Goal: Task Accomplishment & Management: Complete application form

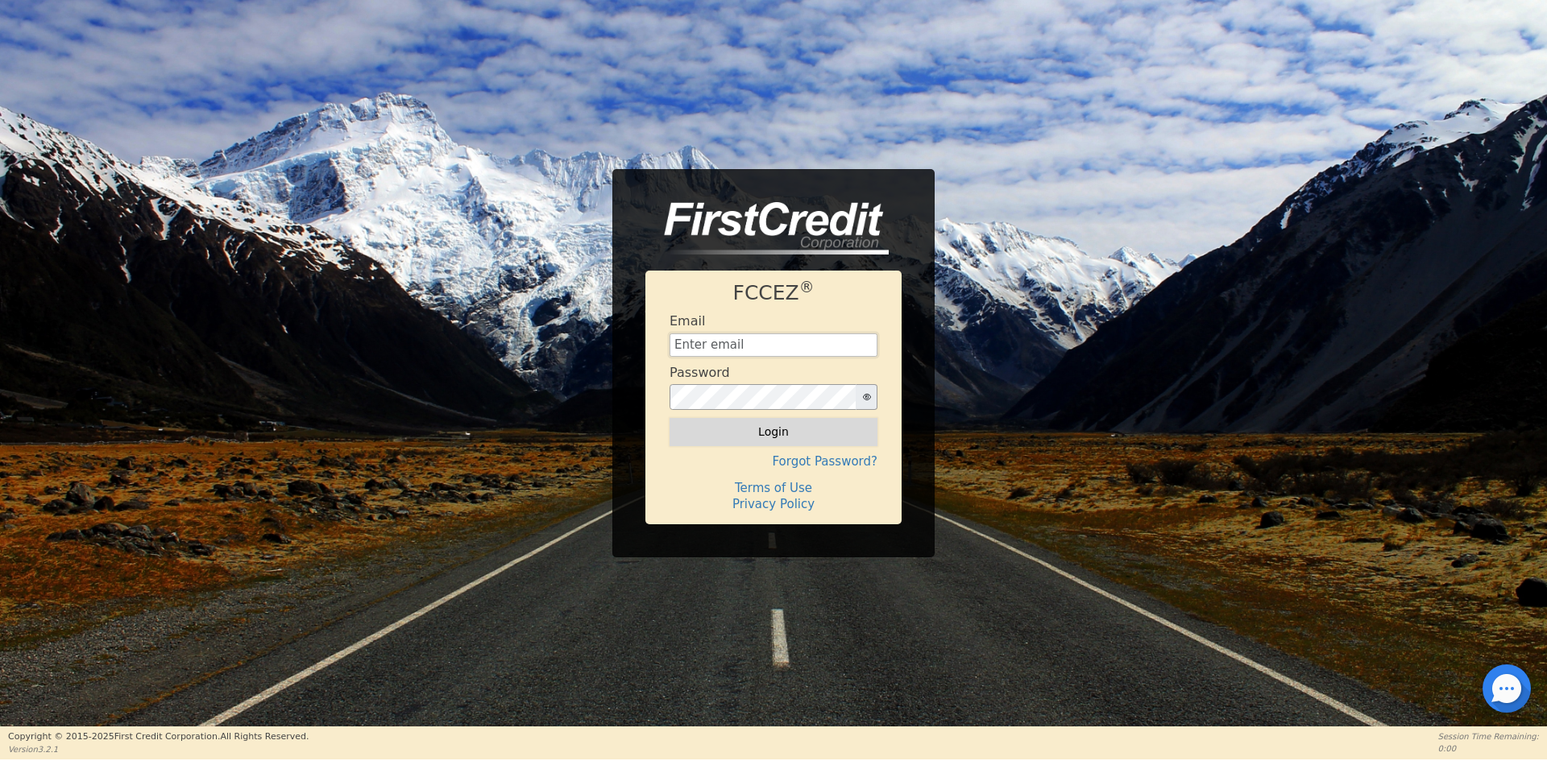
type input "CREDITAPPLICATIONS@AQUAFEELSOLUTIONS.COM"
click at [738, 429] on button "Login" at bounding box center [773, 431] width 208 height 27
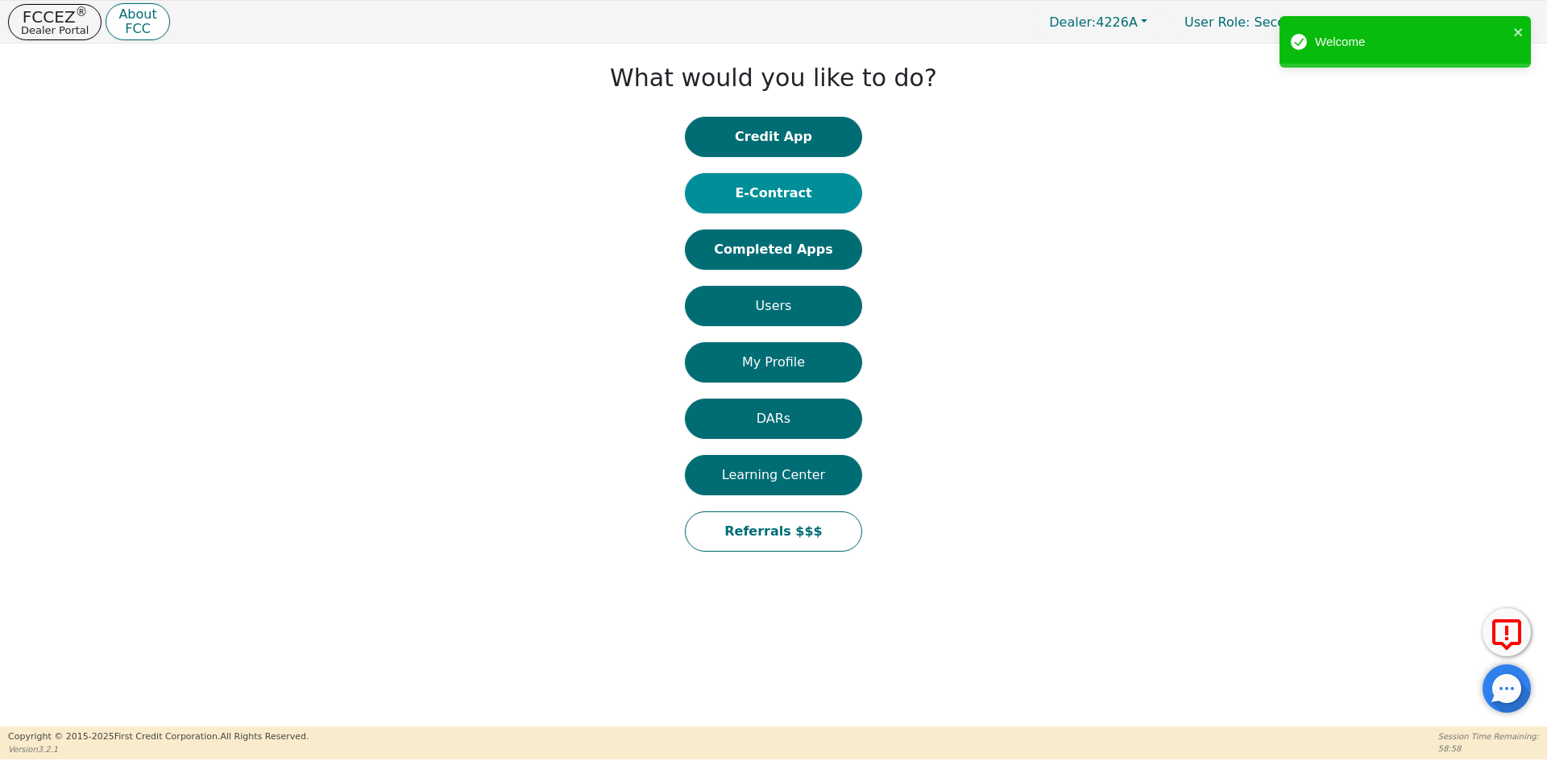
click at [780, 198] on button "E-Contract" at bounding box center [773, 193] width 177 height 40
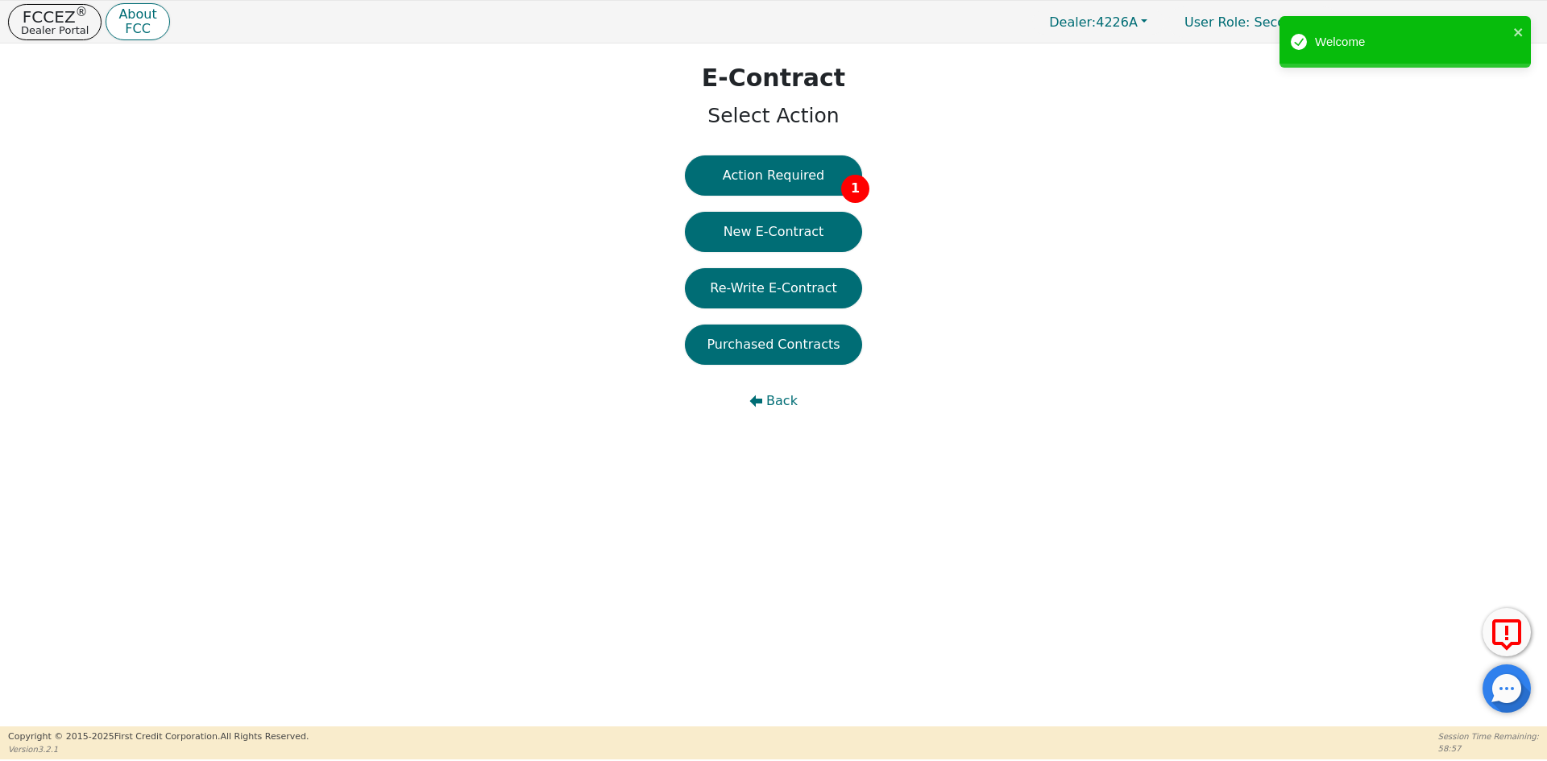
click at [774, 227] on button "New E-Contract" at bounding box center [773, 232] width 177 height 40
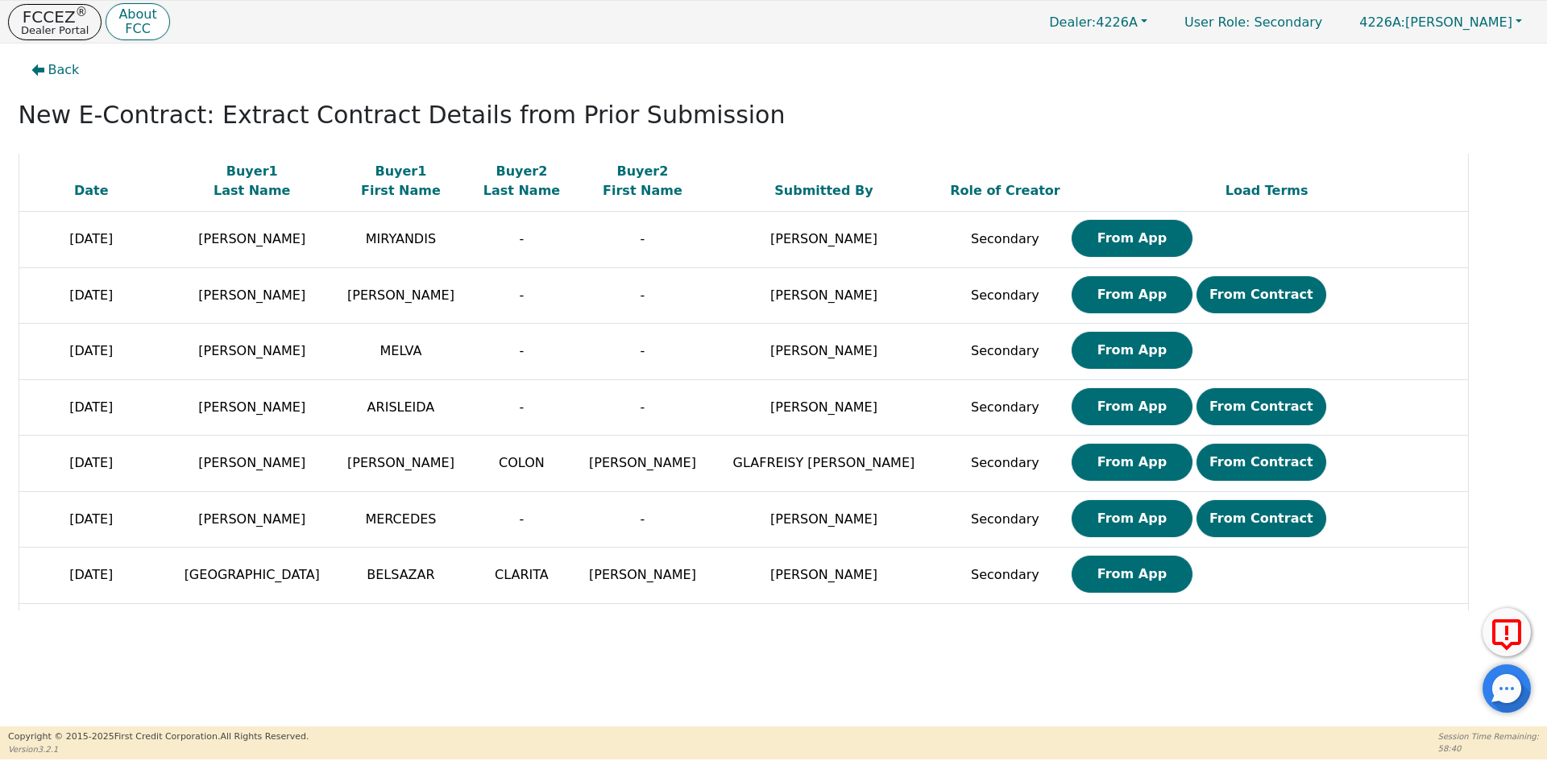
scroll to position [1933, 0]
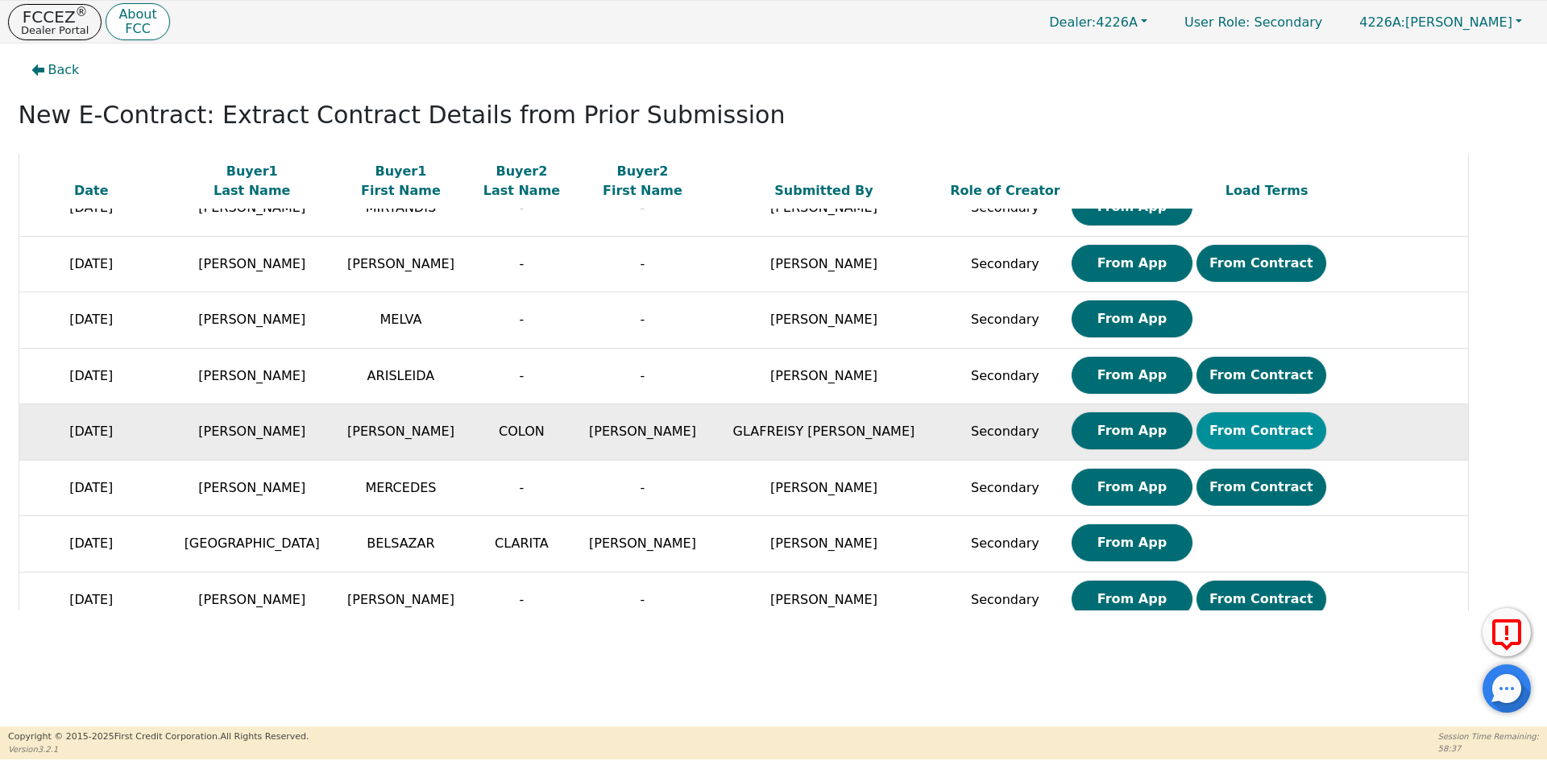
click at [1196, 436] on button "From Contract" at bounding box center [1261, 430] width 130 height 37
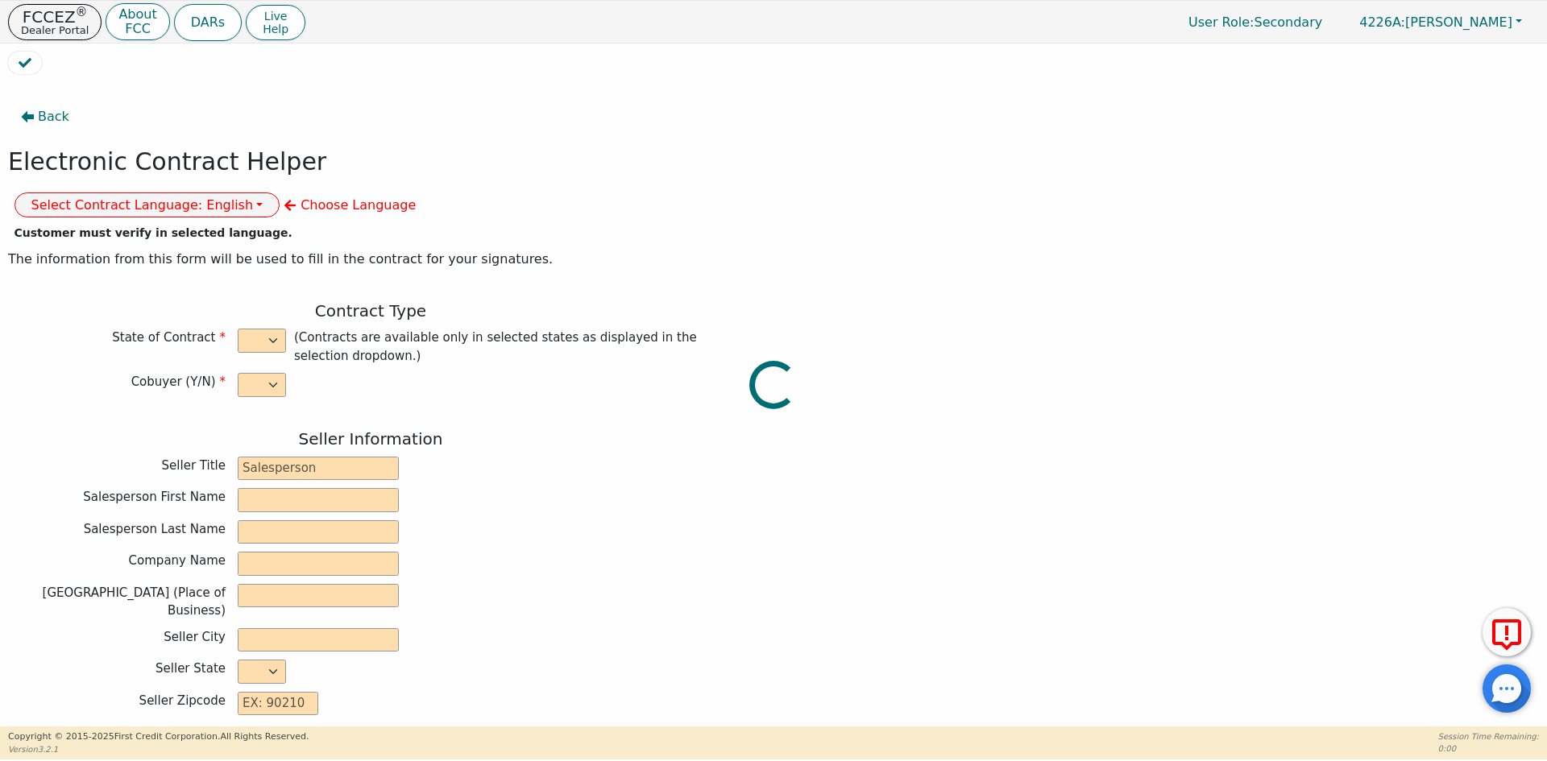
select select "y"
type input "CREDIT ANALYST"
type input "GLAFREISY"
type input "PICHARDO"
type input "DIAMOND PERFECT. DBA AQUAFEEL"
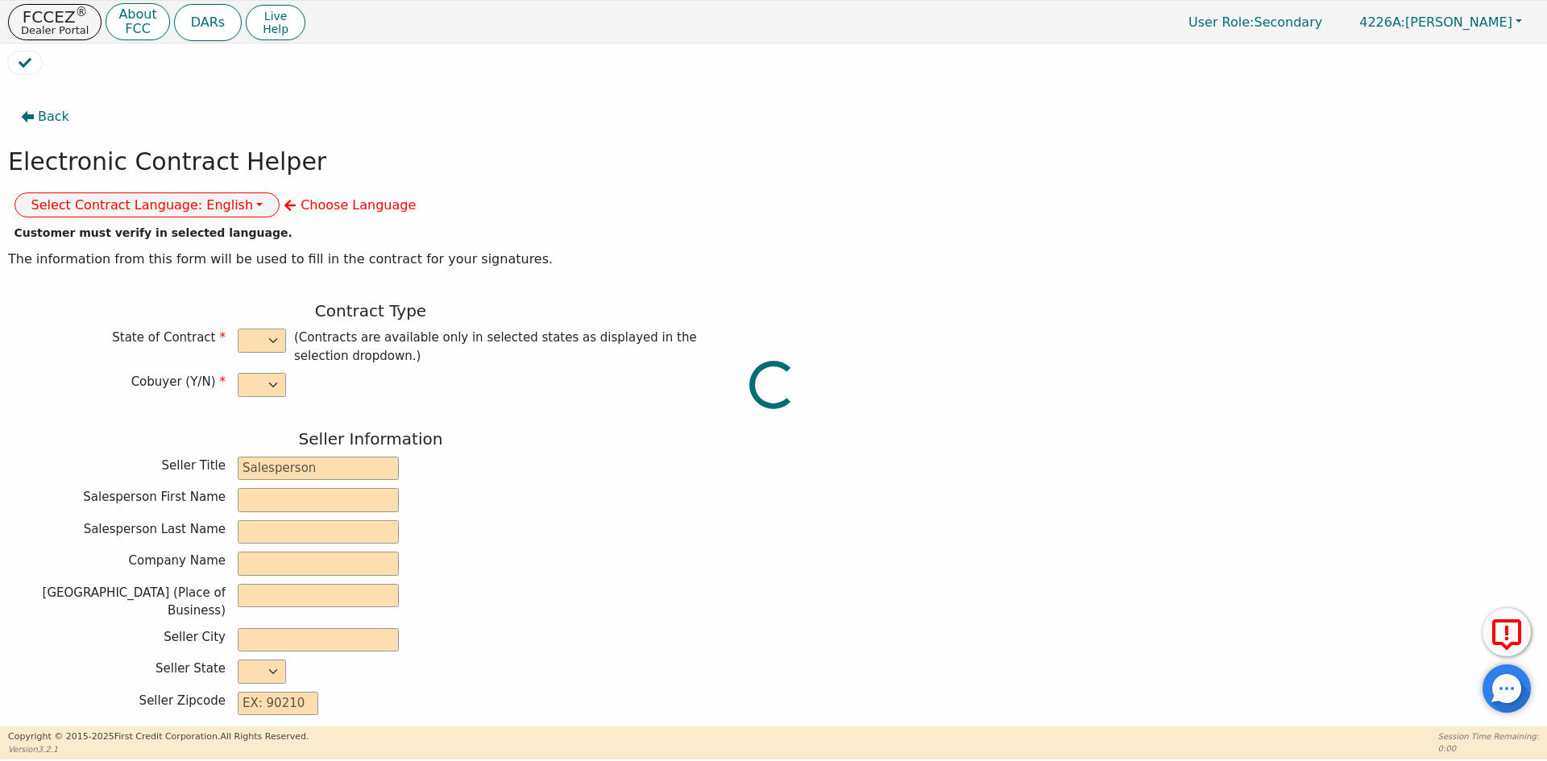
type input "230 CAPCOM AVE STE 103"
type input "WAKE FOREST"
select select "NC"
type input "27587"
type input "WATER PURIFICATION SYSTEM"
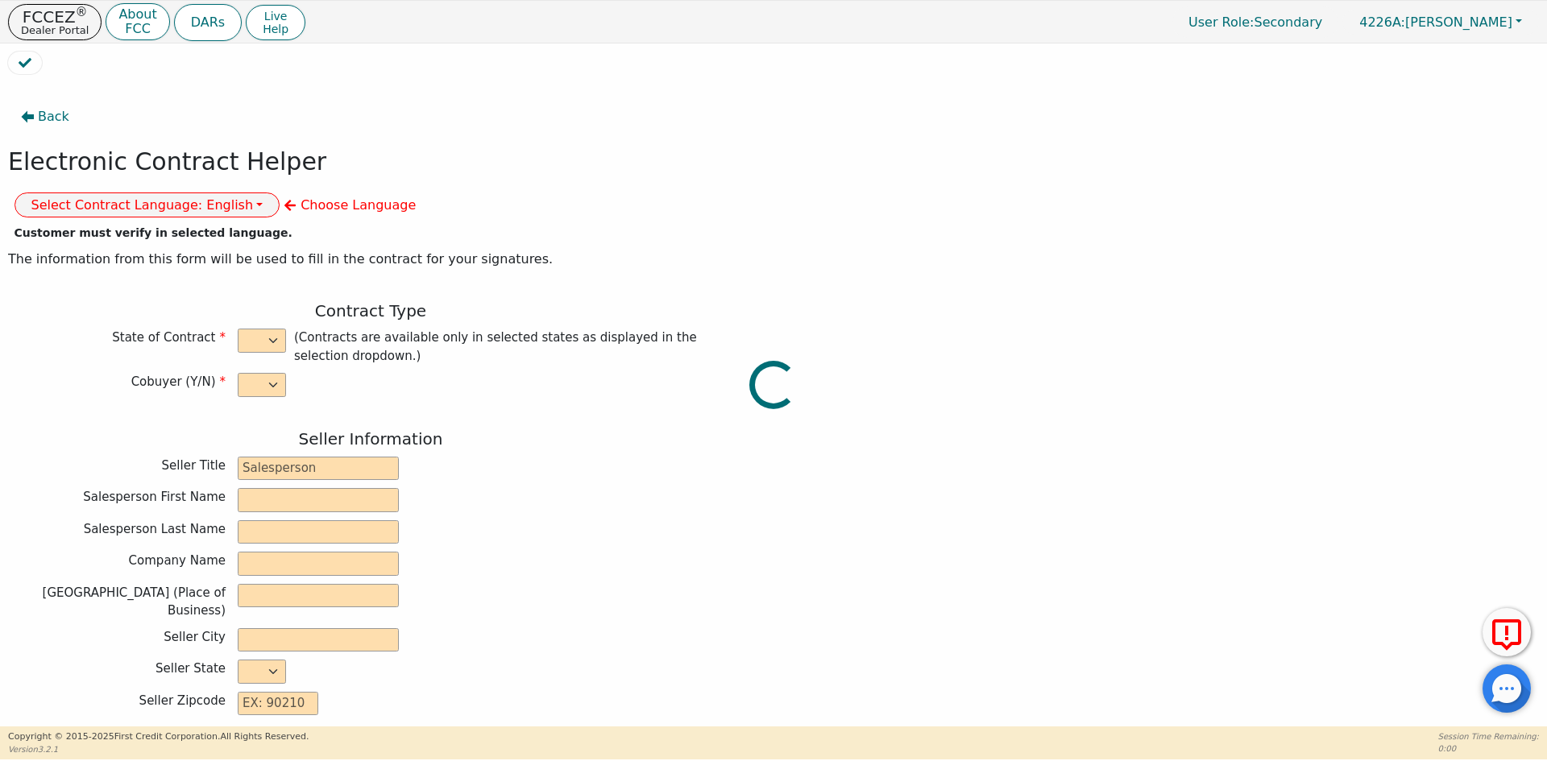
type input "AQUAFEEL SYSTEM"
type input "W525"
type input "ANA"
type input "CEBALLO"
type input "MARISOL.CEBALLO1@ICLOUD.COM"
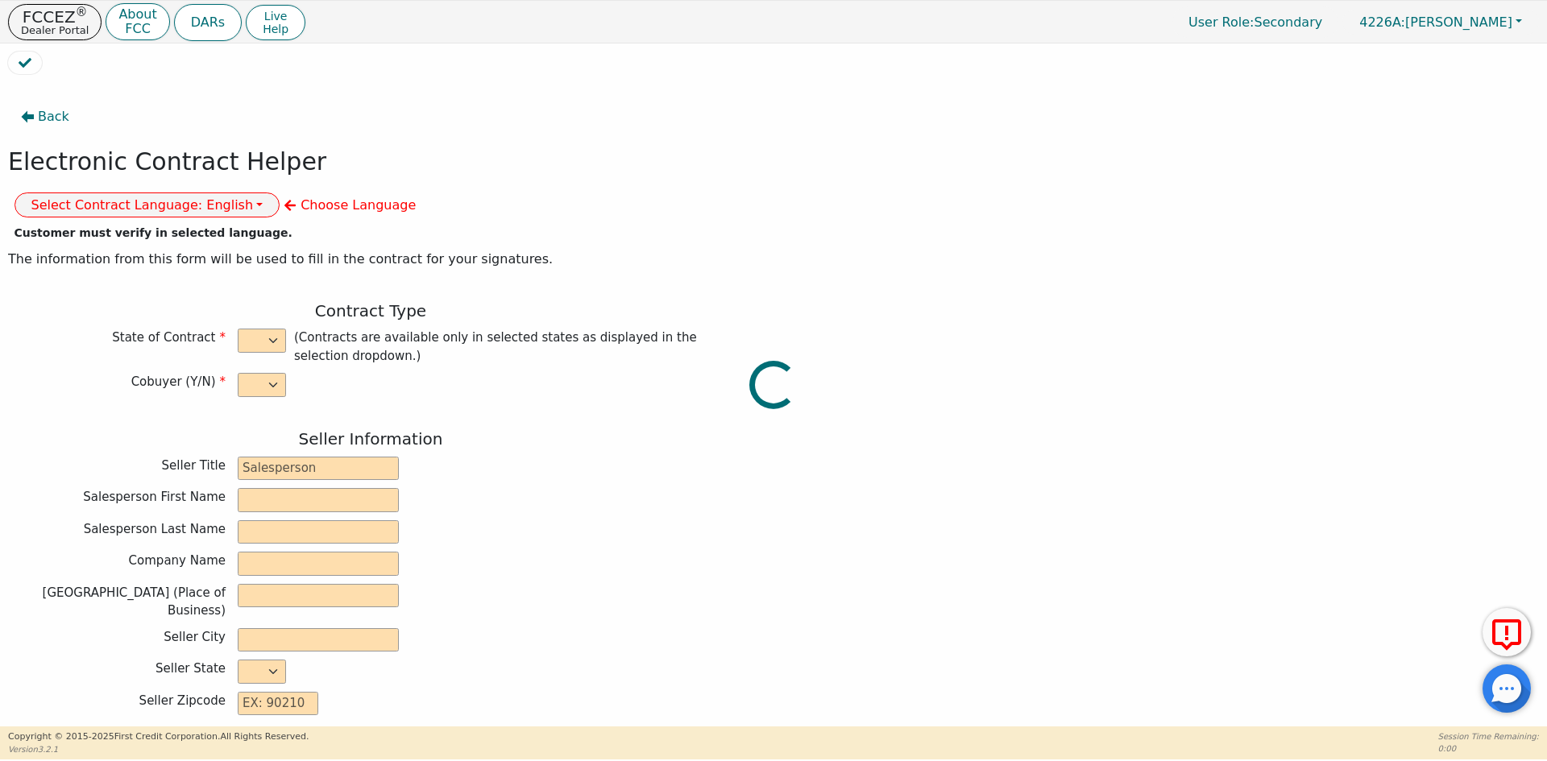
type input "MARISOL.CEBALLO1@ICLOUD.COM"
type input "ALEXANDER"
type input "COLON"
type input "ALEX_291979@ICLOUD.COM"
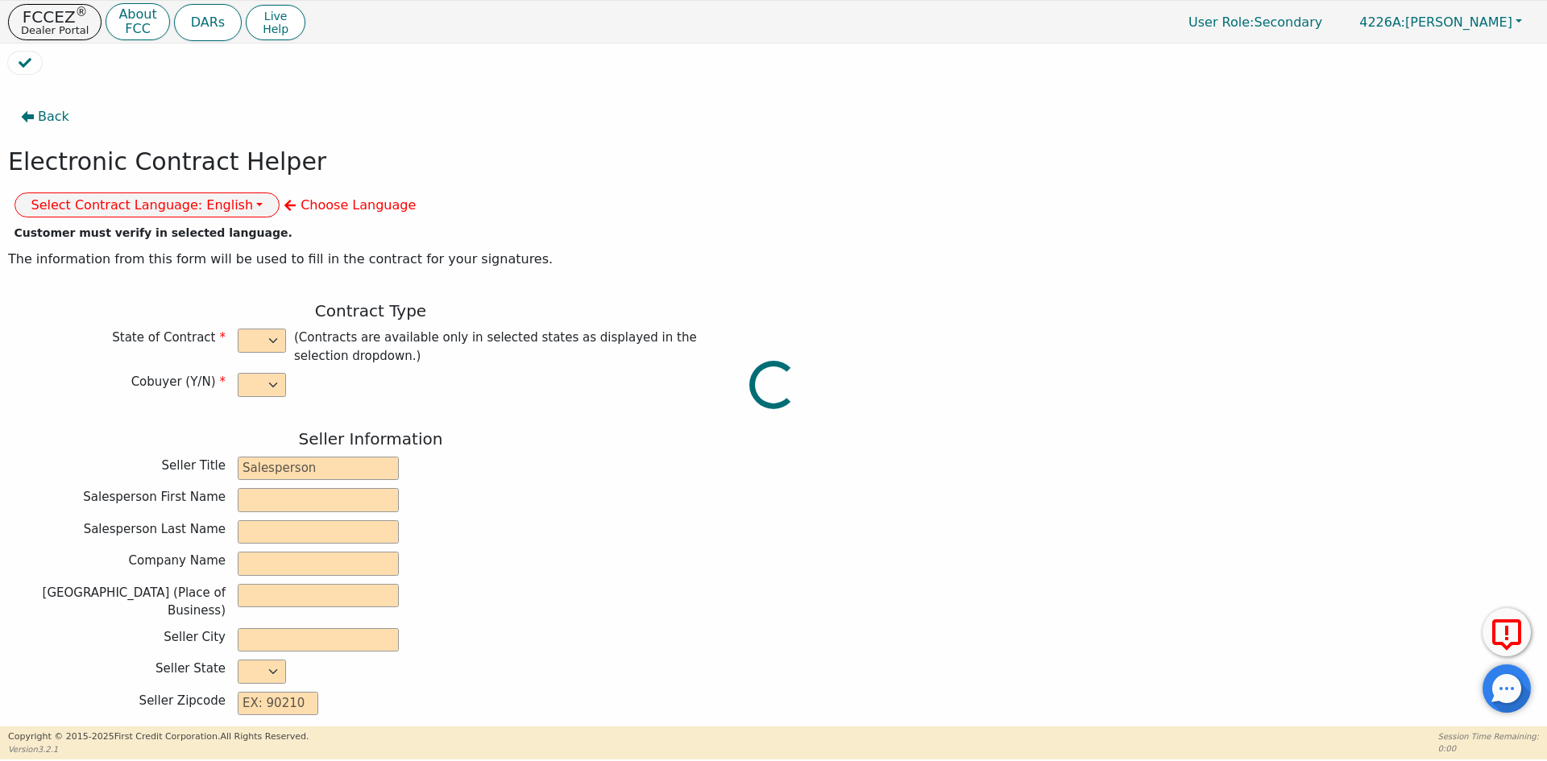
type input "532 FERN AVE"
type input "READING"
type input "BERKS"
select select "PA"
type input "19611"
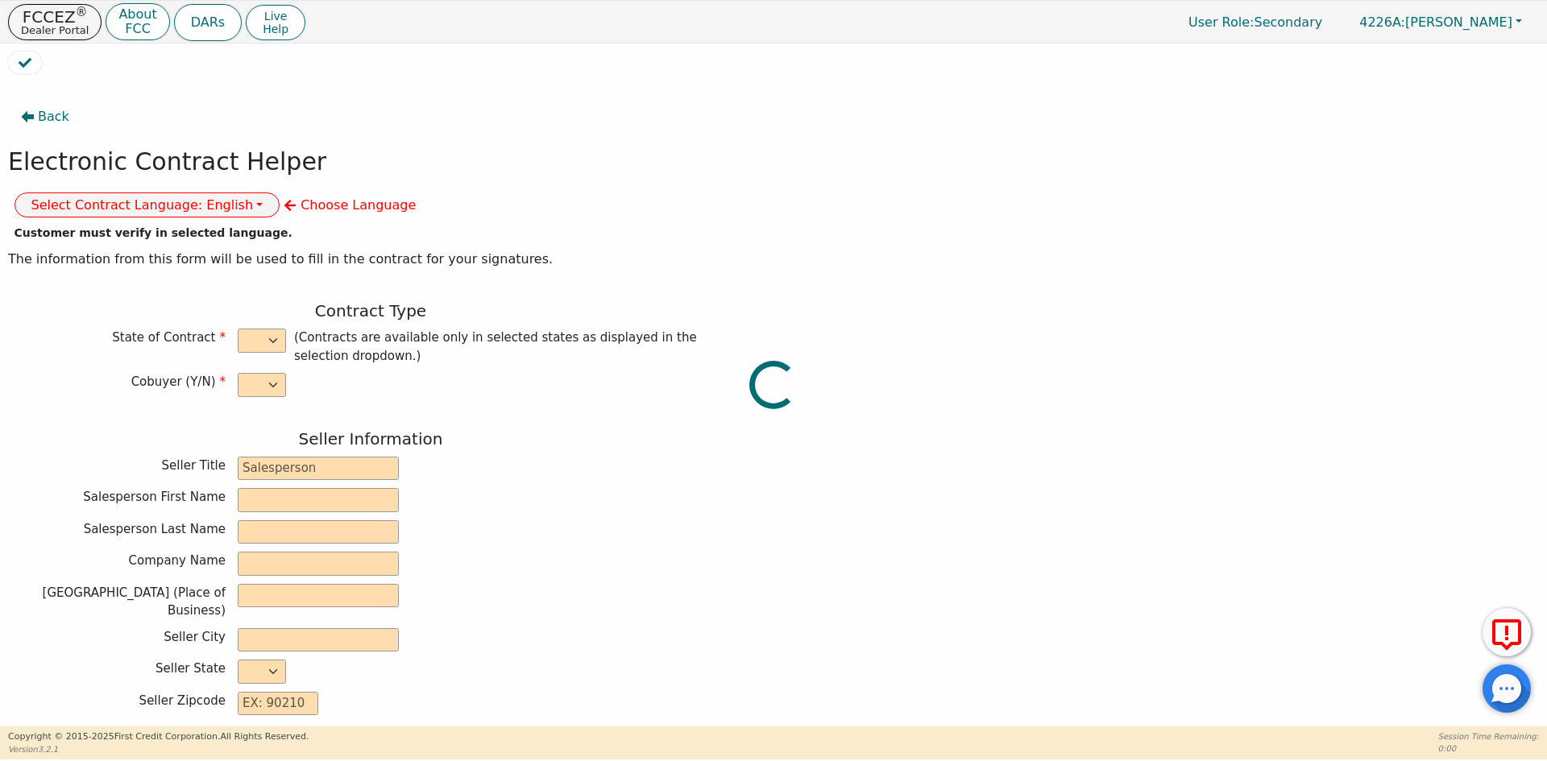
type input "2025-08-22"
type input "10.99"
type input "2025-09-19"
type input "72"
type input "0"
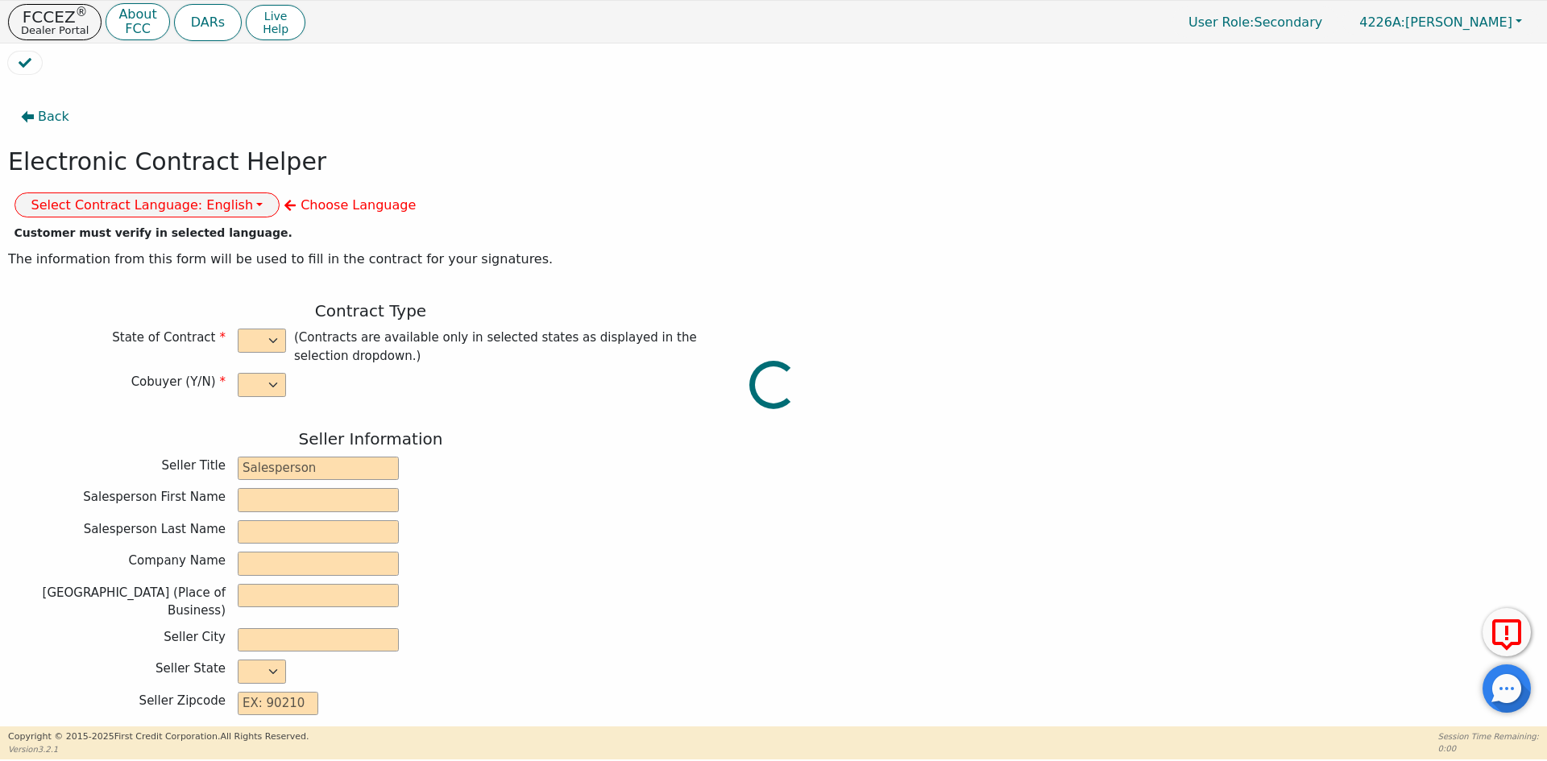
type input "8790.00"
type input "0.00"
type input "500.00"
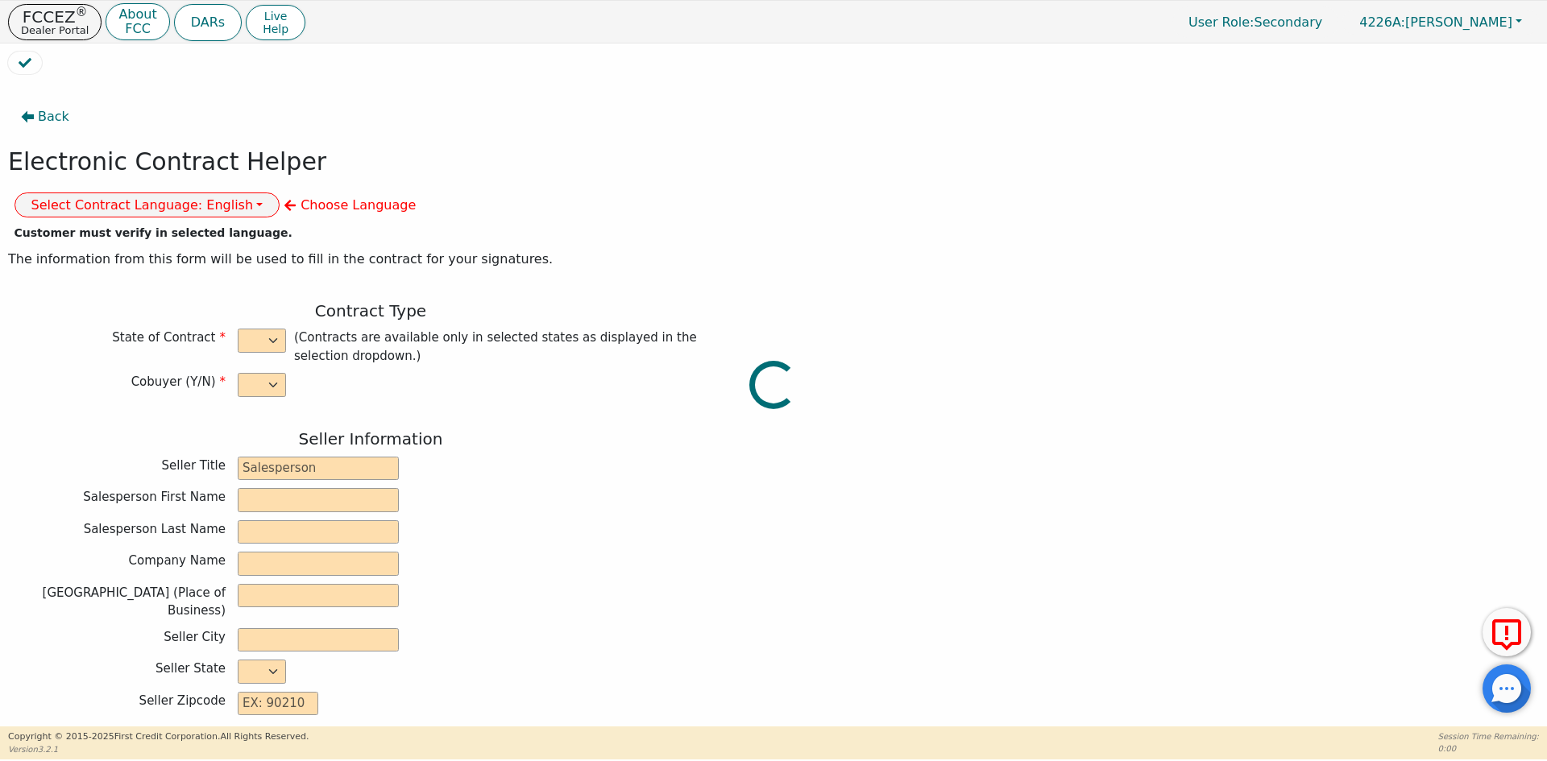
type input "8290.00"
type input "11358.00"
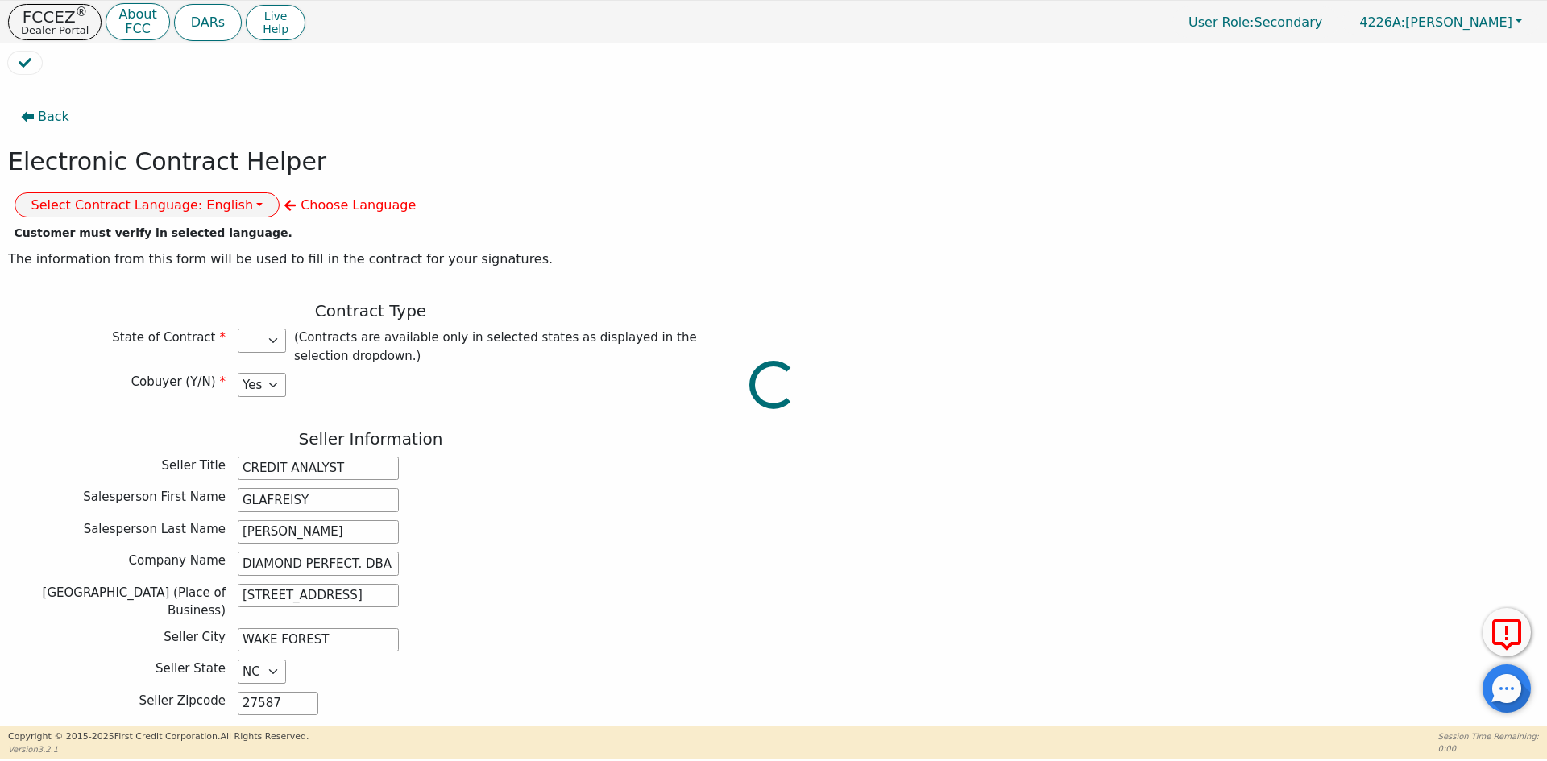
select select "PA"
click at [280, 193] on button "Select Contract Language: English" at bounding box center [147, 205] width 266 height 25
click at [143, 251] on link "Spanish" at bounding box center [78, 262] width 127 height 22
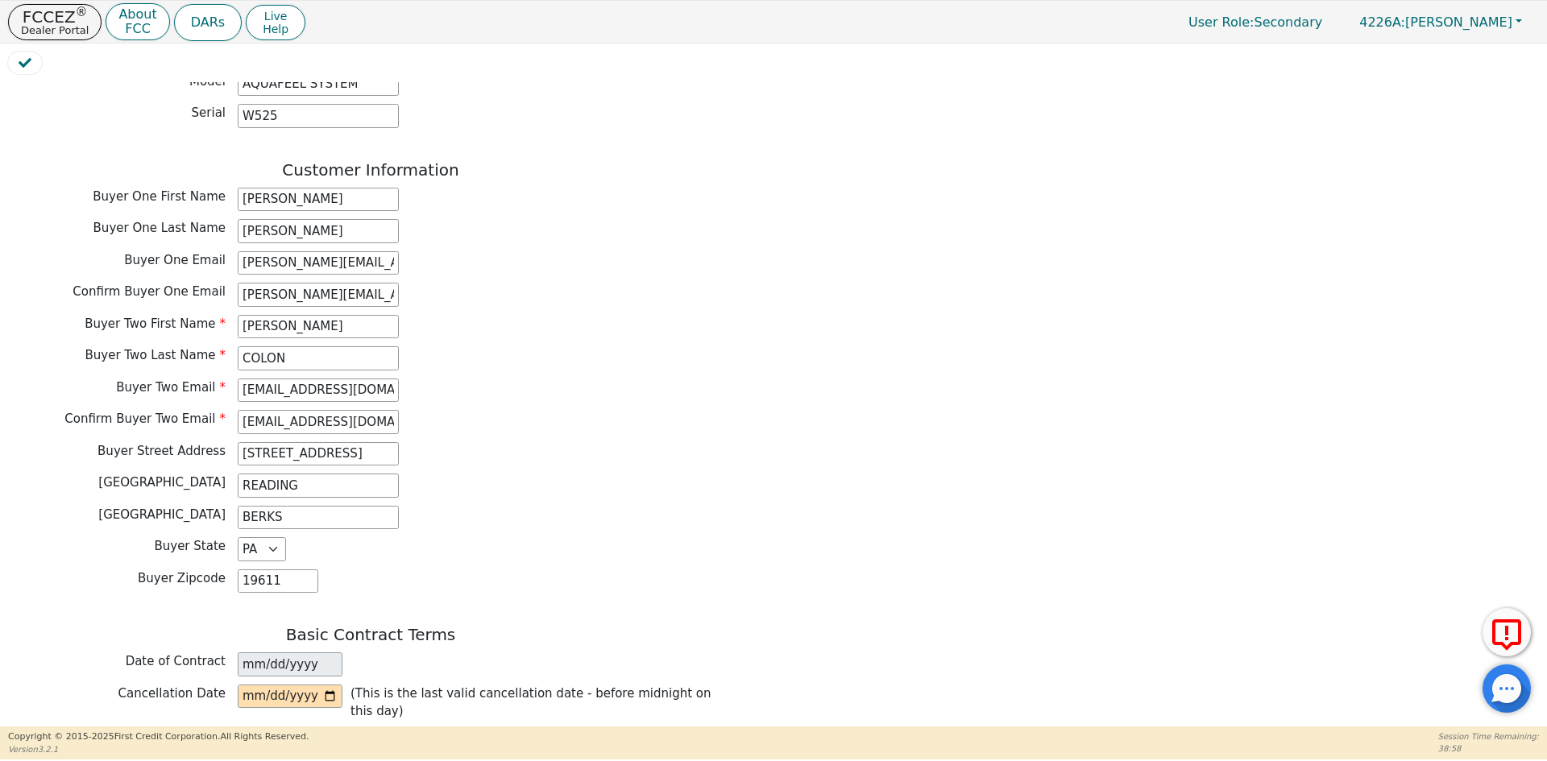
scroll to position [886, 0]
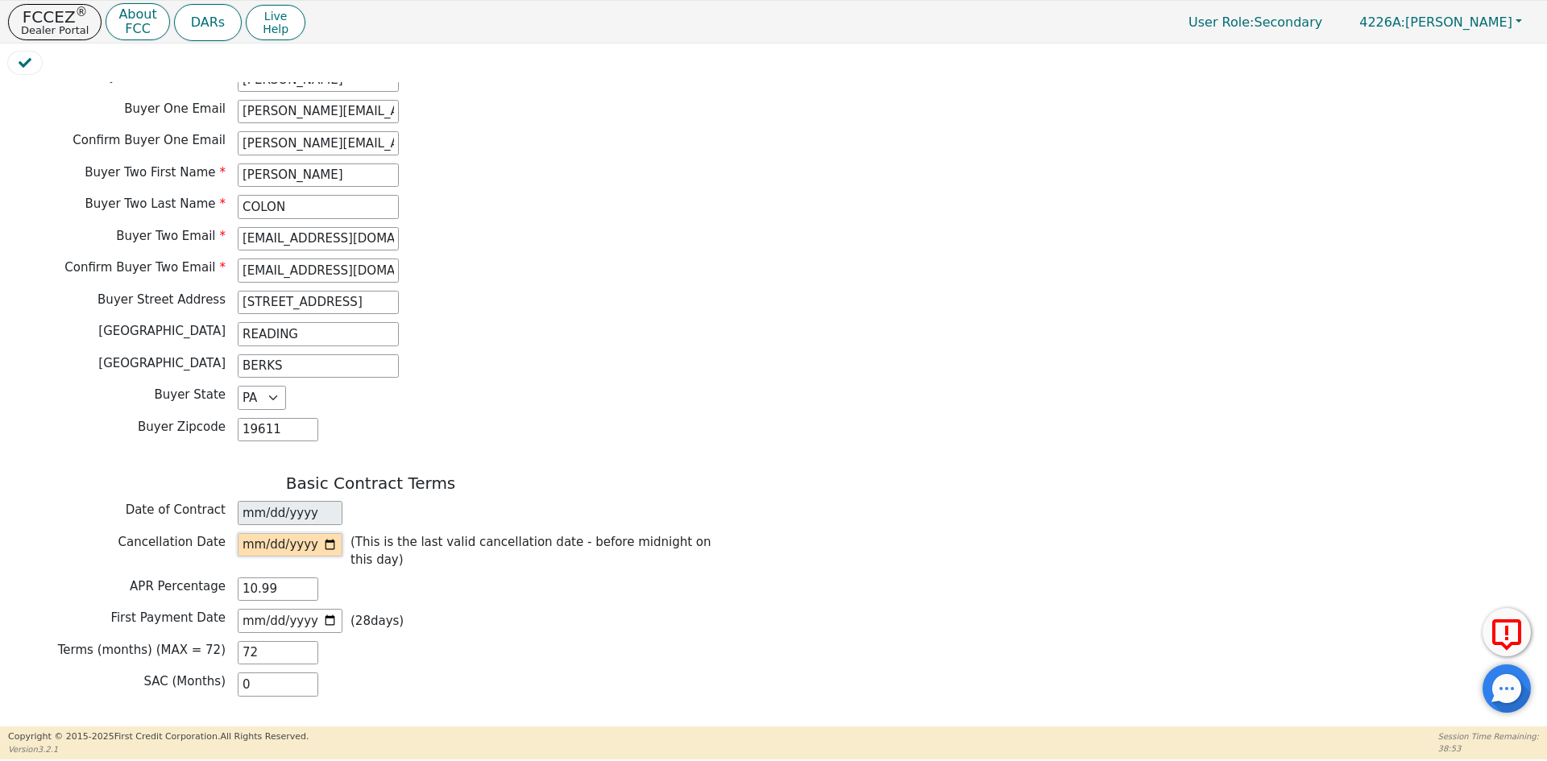
click at [331, 533] on input "date" at bounding box center [290, 545] width 105 height 24
type input "2025-08-27"
click at [532, 609] on div "First Payment Date 2025-09-19 ( 28 days)" at bounding box center [370, 621] width 725 height 24
click at [329, 609] on input "2025-09-19" at bounding box center [290, 621] width 105 height 24
type input "2025-09-21"
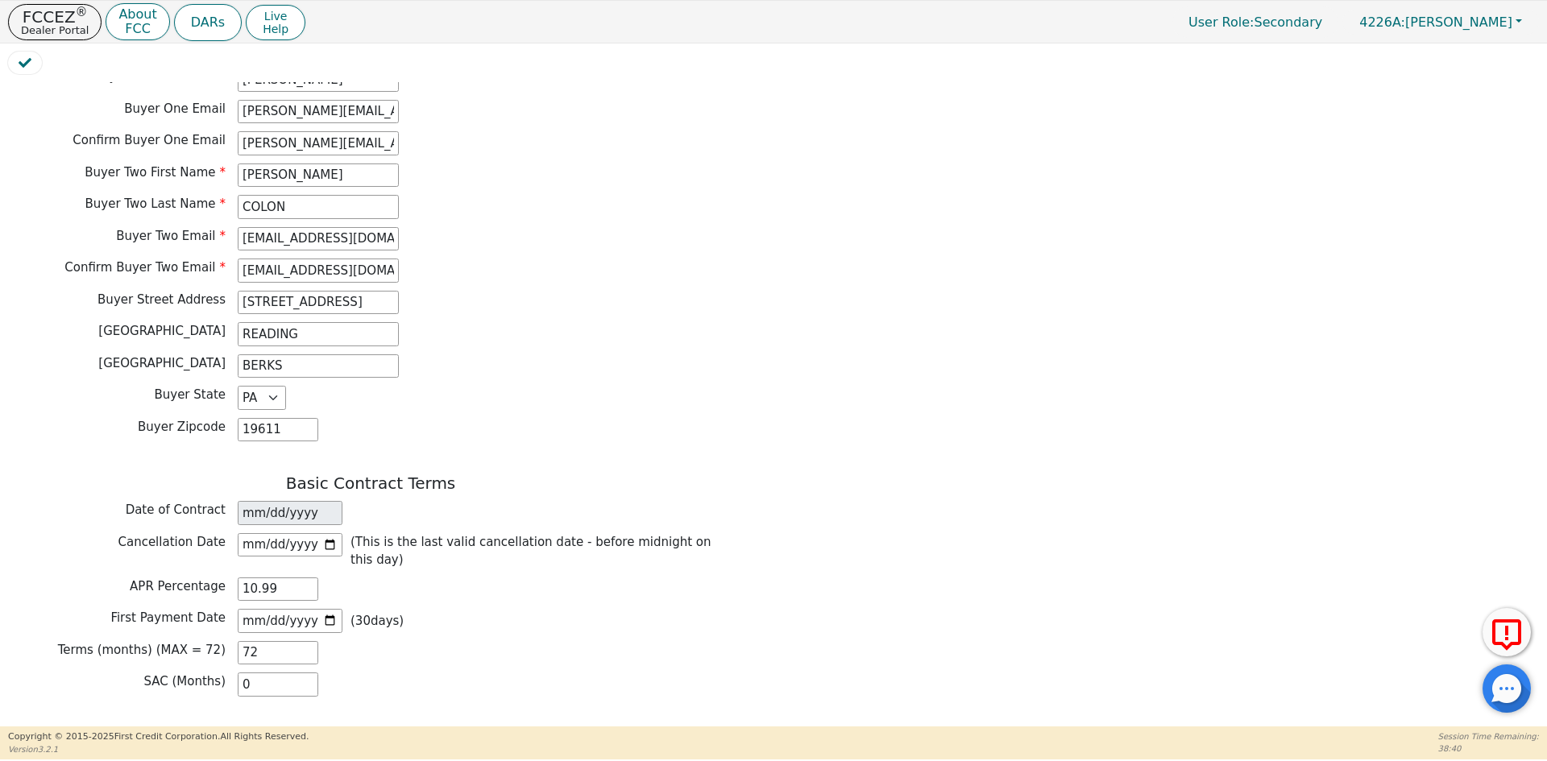
click at [668, 418] on div "Buyer Zipcode 19611" at bounding box center [370, 430] width 725 height 24
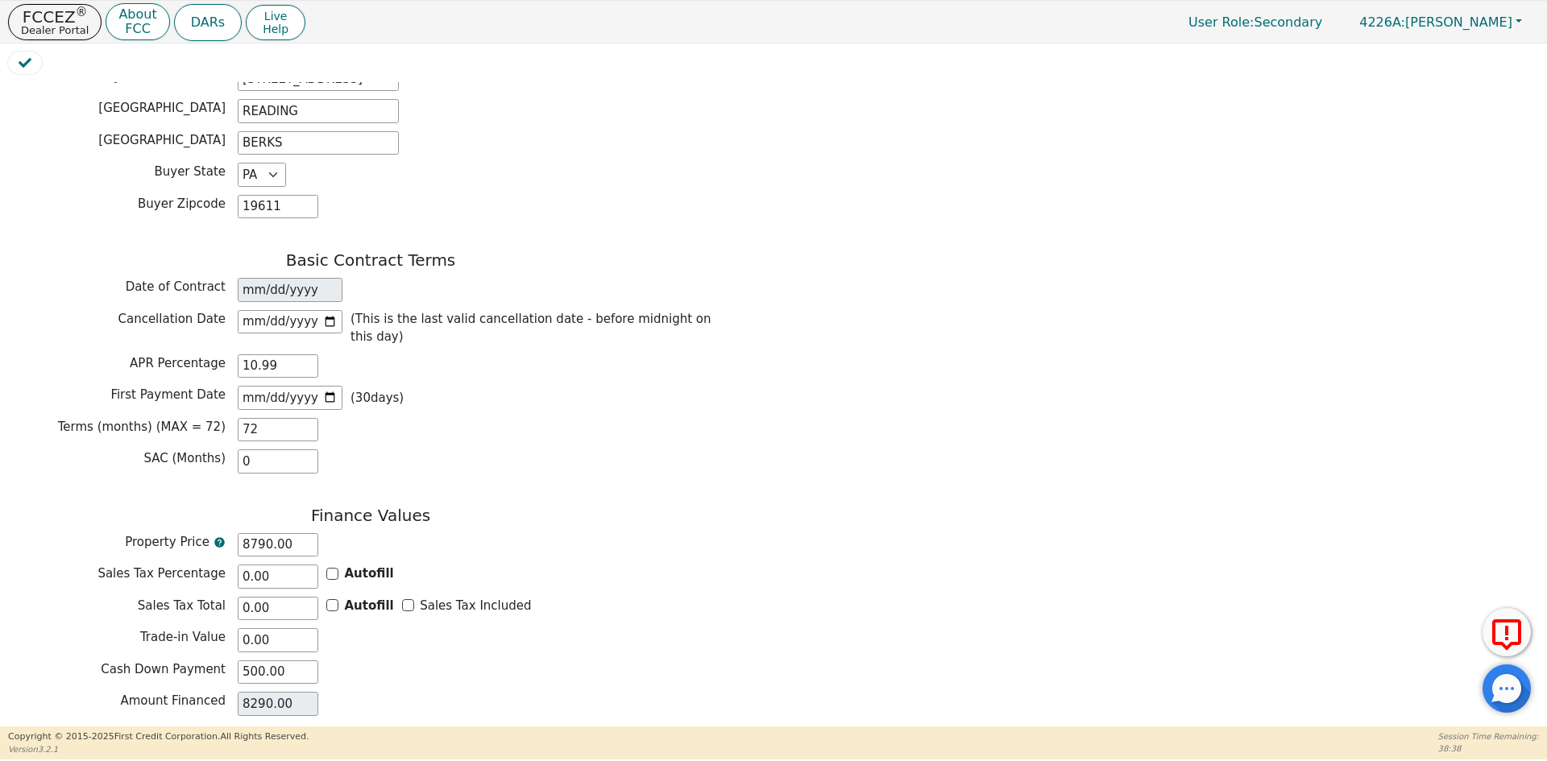
scroll to position [1128, 0]
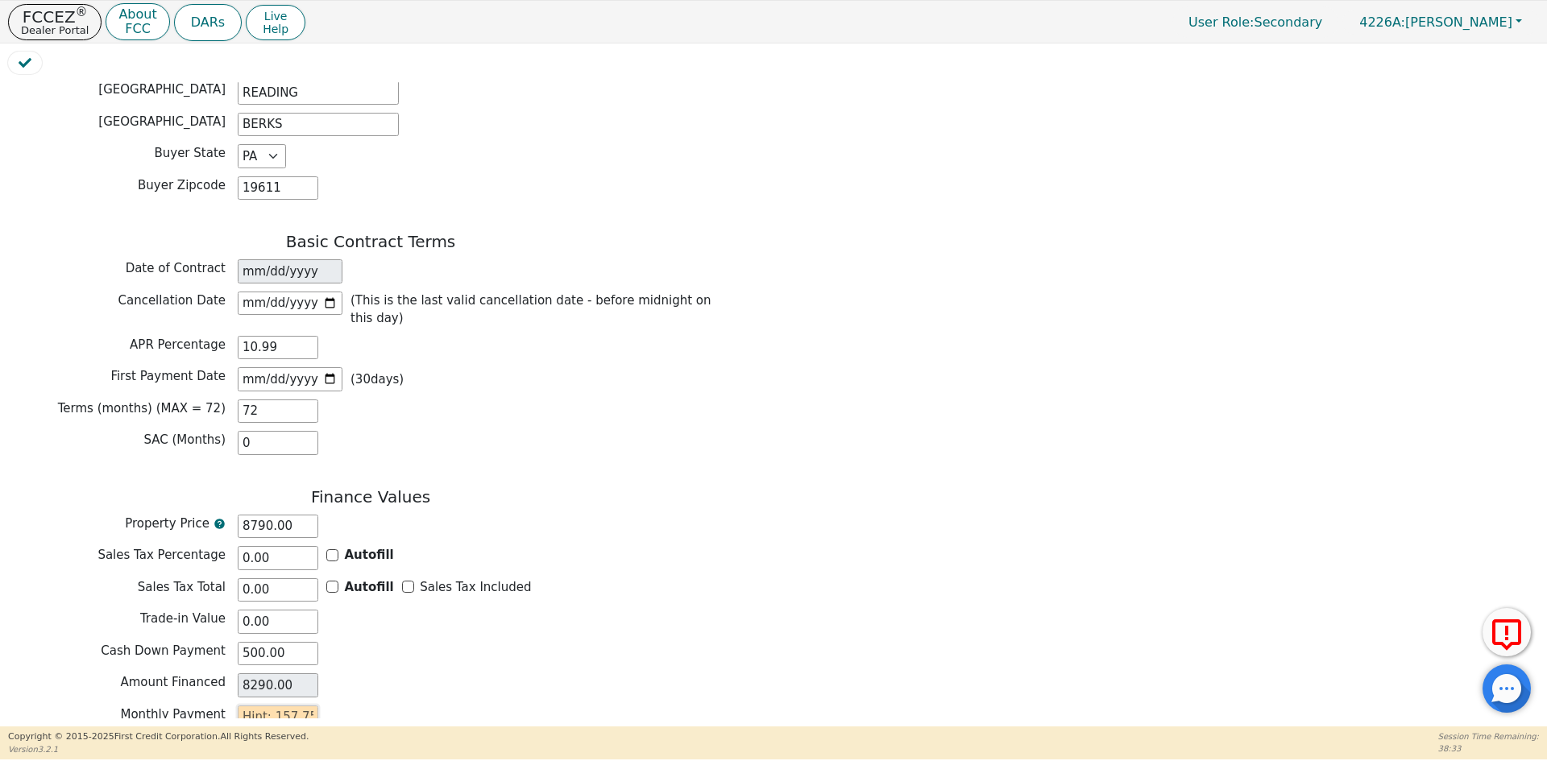
click at [251, 706] on input "text" at bounding box center [278, 718] width 81 height 24
type input "1"
type input "72.00"
type input "15"
type input "1080.00"
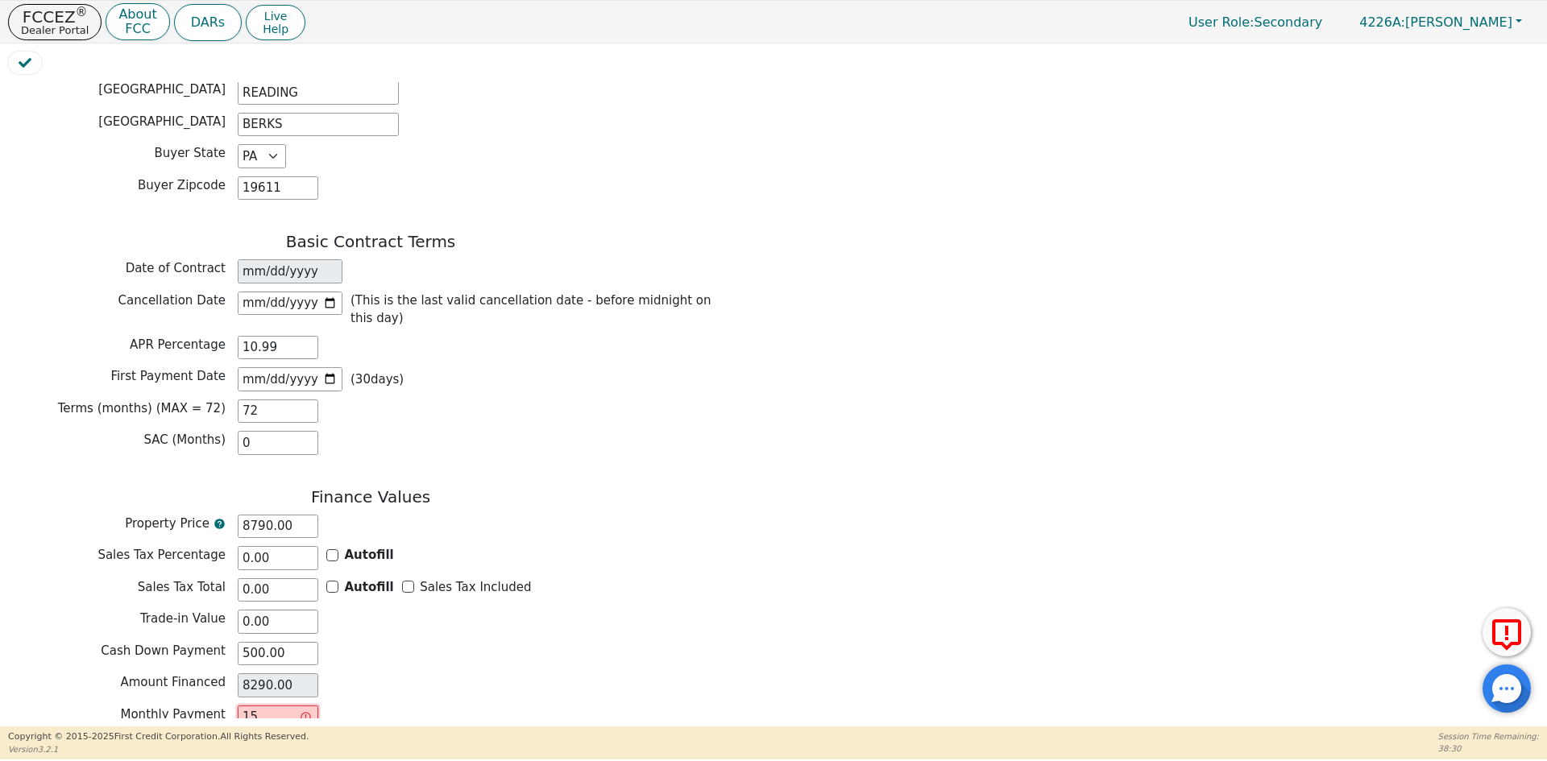
type input "157"
type input "11304.00"
type input "157.5"
type input "11340.00"
type input "157.57"
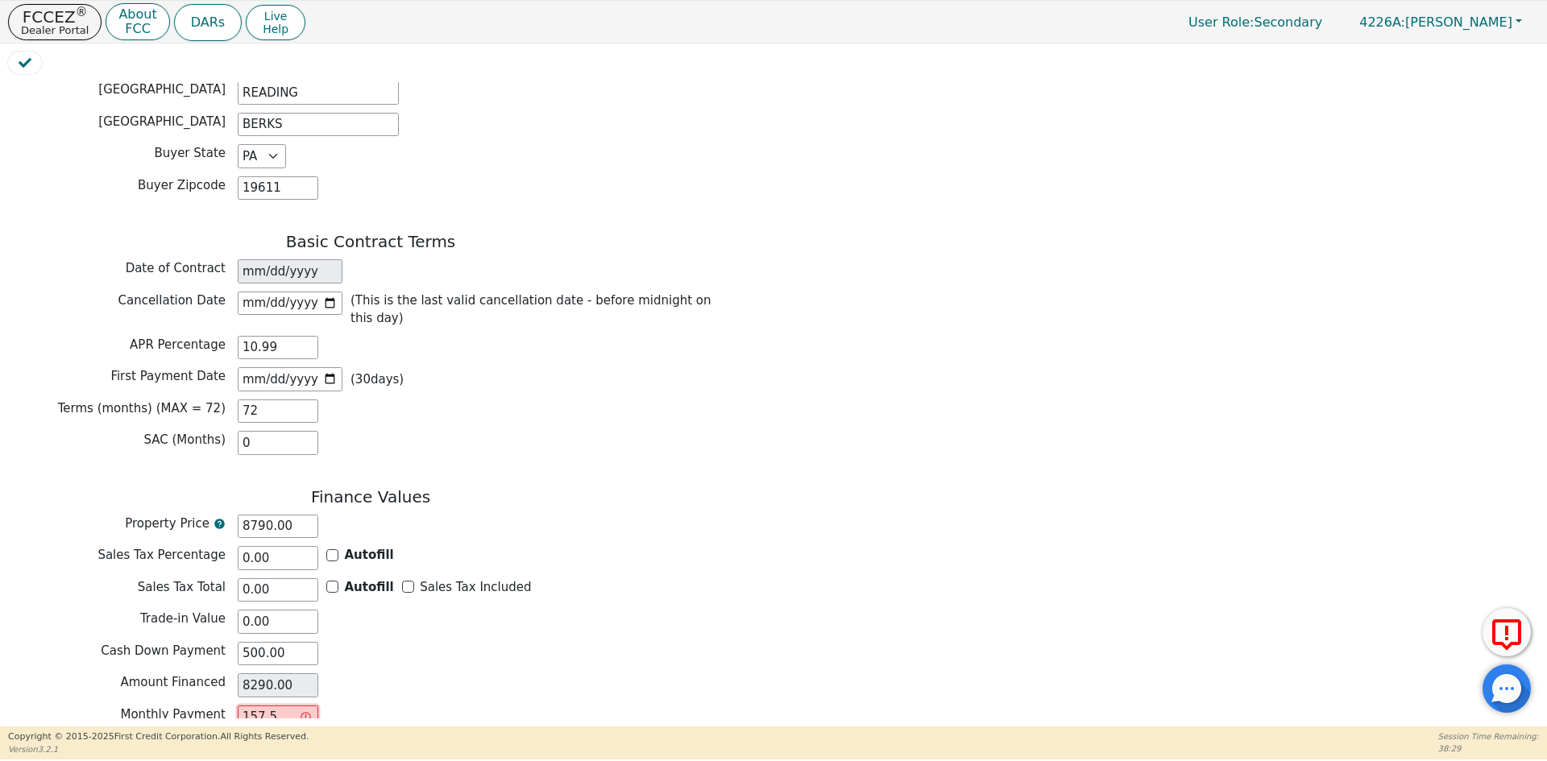
type input "11345.04"
type input "157.57"
click at [441, 673] on div "Amount Financed 8290.00" at bounding box center [370, 685] width 725 height 24
drag, startPoint x: 292, startPoint y: 658, endPoint x: 226, endPoint y: 662, distance: 66.2
click at [226, 706] on div "Monthly Payment 157.57 Value is below limit" at bounding box center [370, 727] width 725 height 43
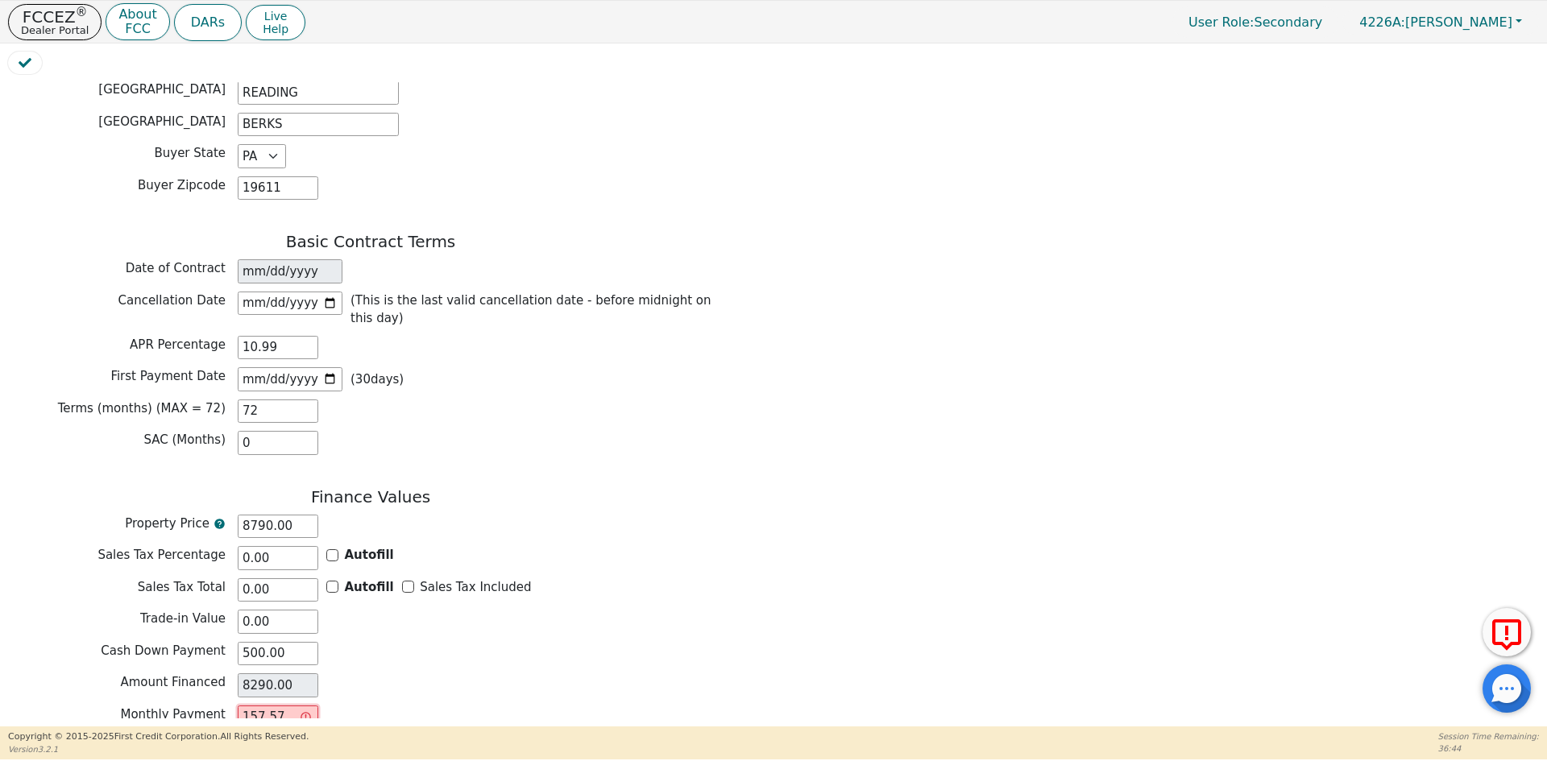
type input "0.00"
click at [288, 706] on input "text" at bounding box center [278, 718] width 81 height 24
type input "1"
type input "72.00"
type input "15"
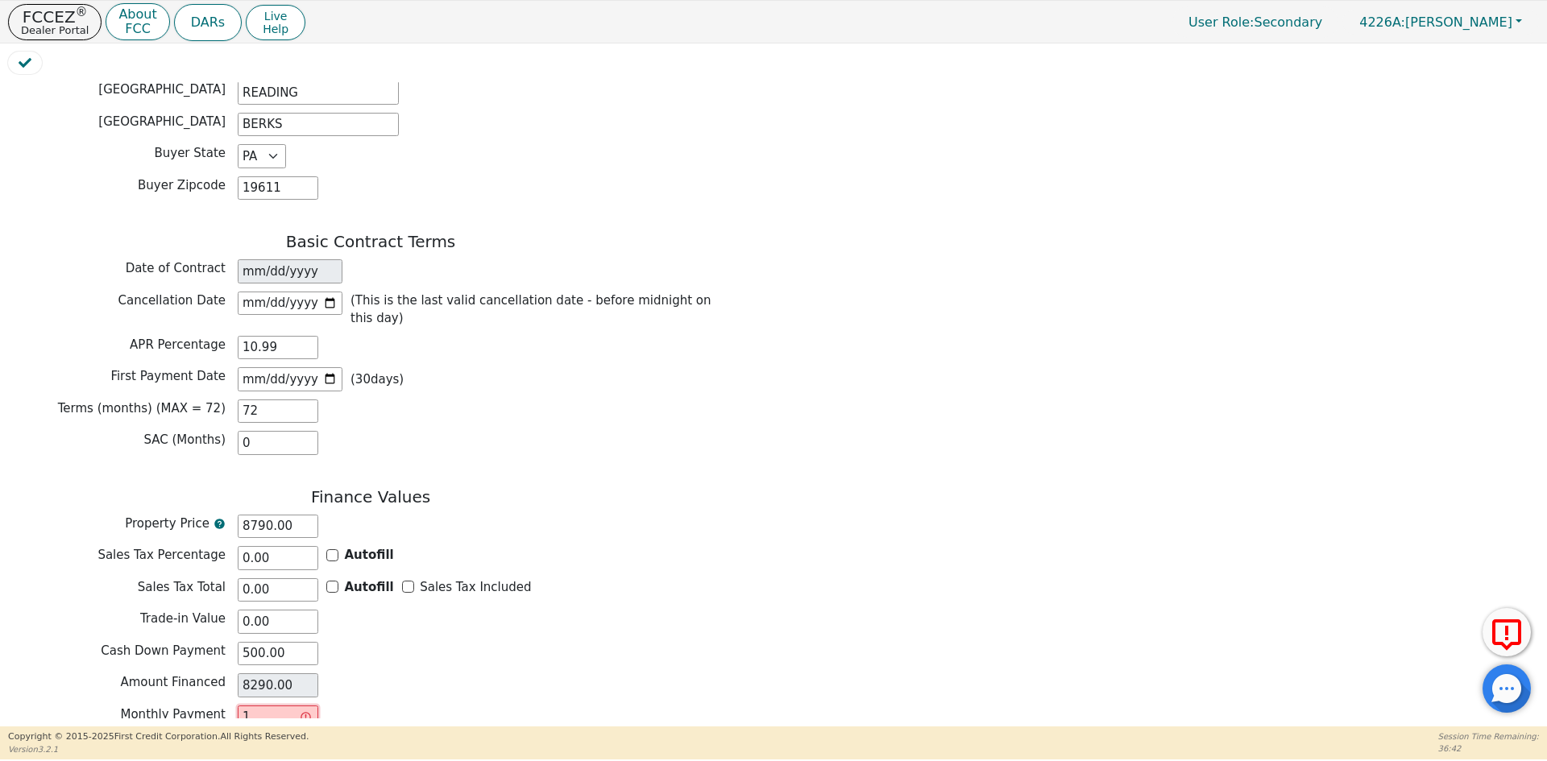
type input "1080.00"
type input "157"
type input "11304.00"
type input "157.7"
type input "11354.40"
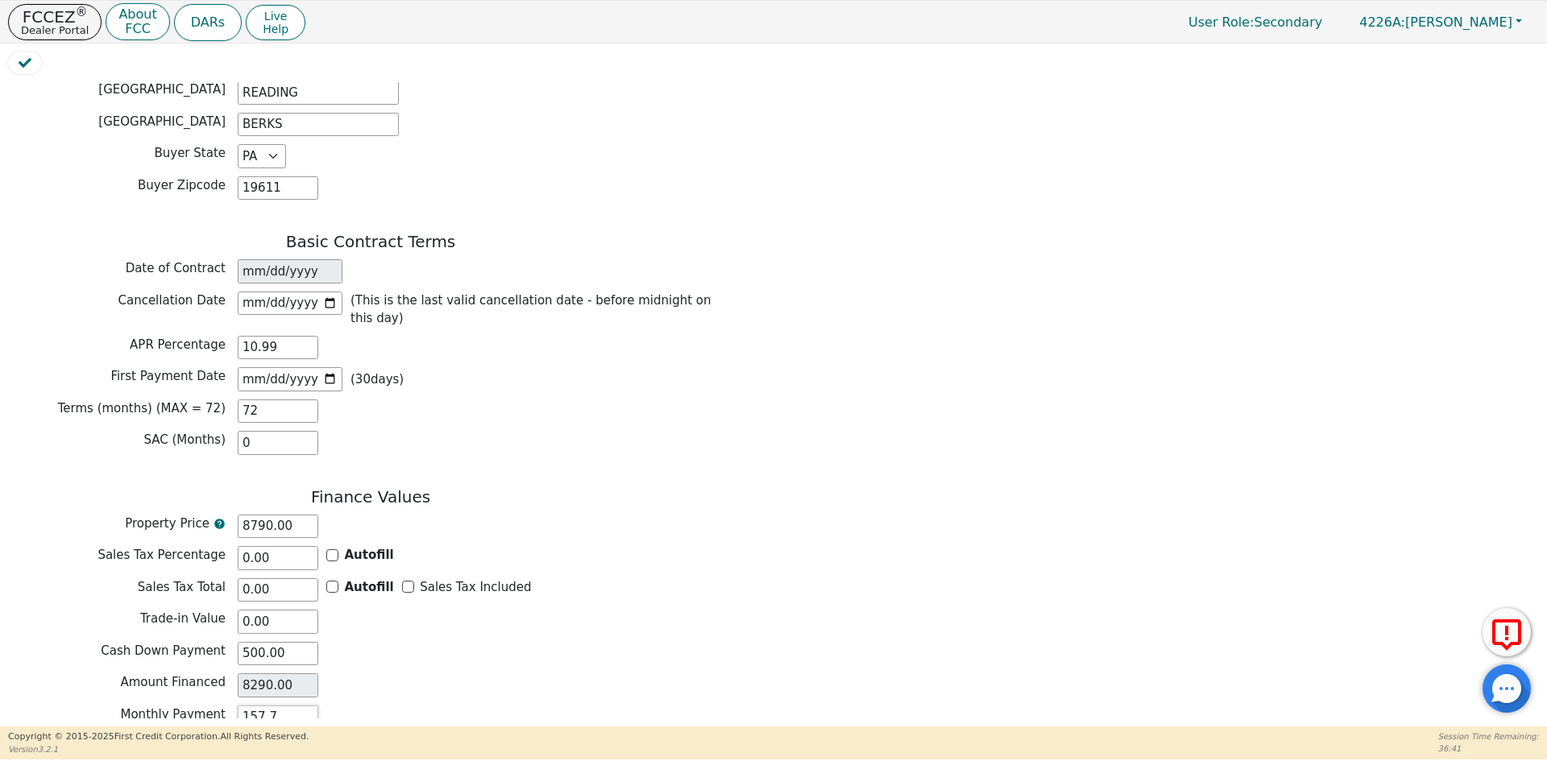
type input "157.75"
type input "11358.00"
type input "157.75"
click at [739, 577] on div "Back Electronic Contract Helper Select Contract Language: Español English Spani…" at bounding box center [773, 400] width 1530 height 636
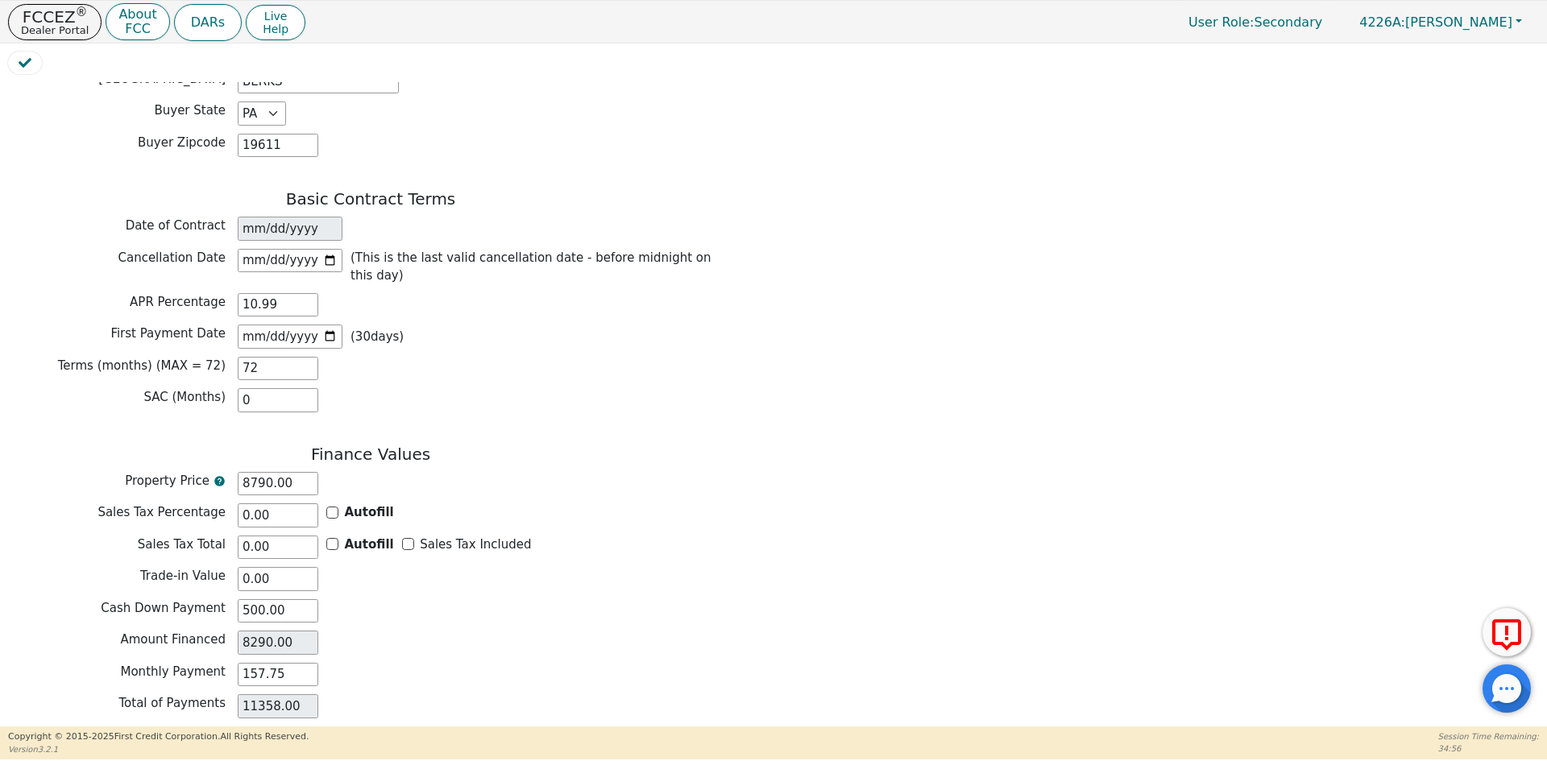
scroll to position [1194, 0]
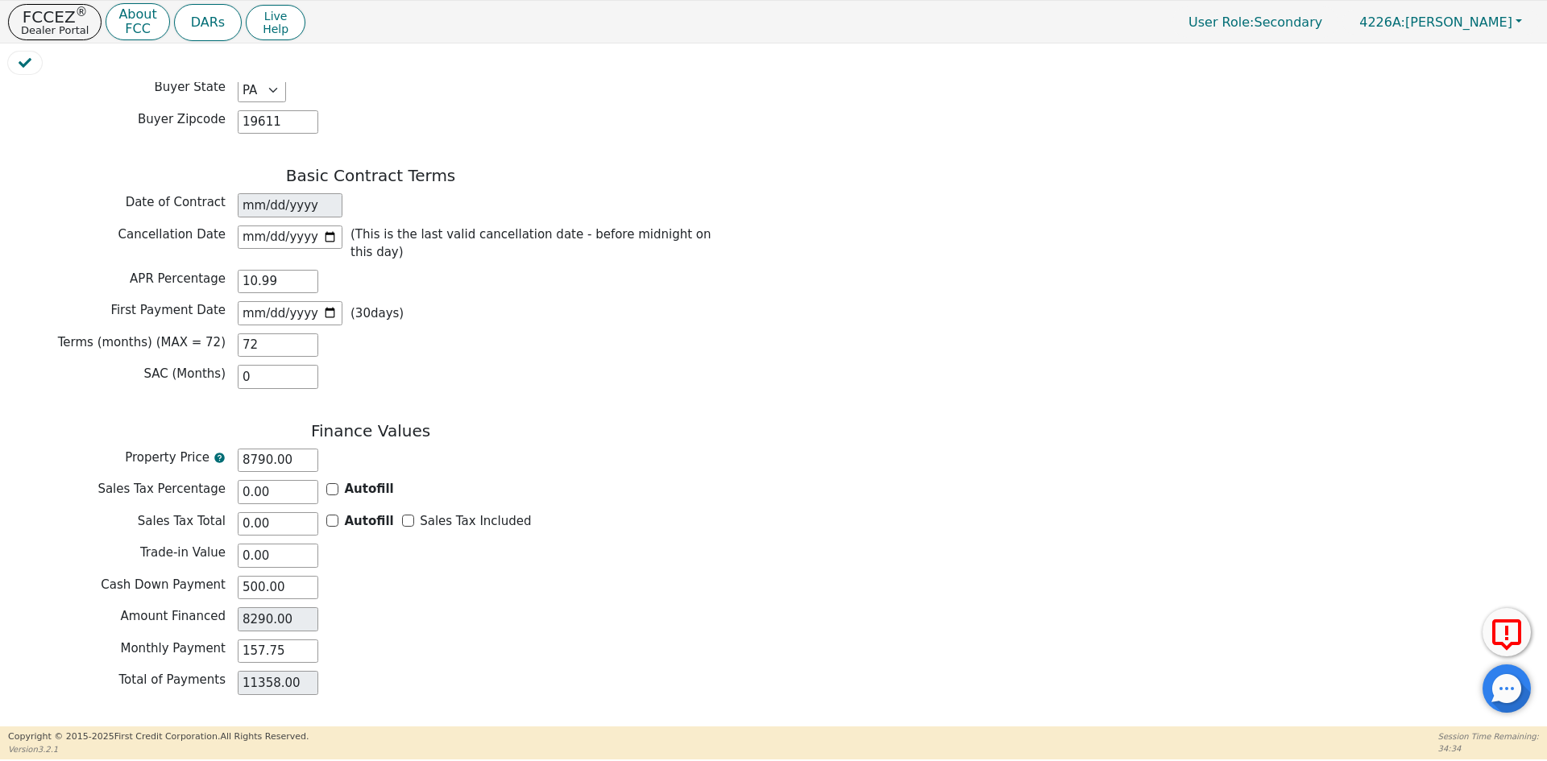
click at [131, 727] on button "Review & Begin Contract" at bounding box center [101, 745] width 186 height 37
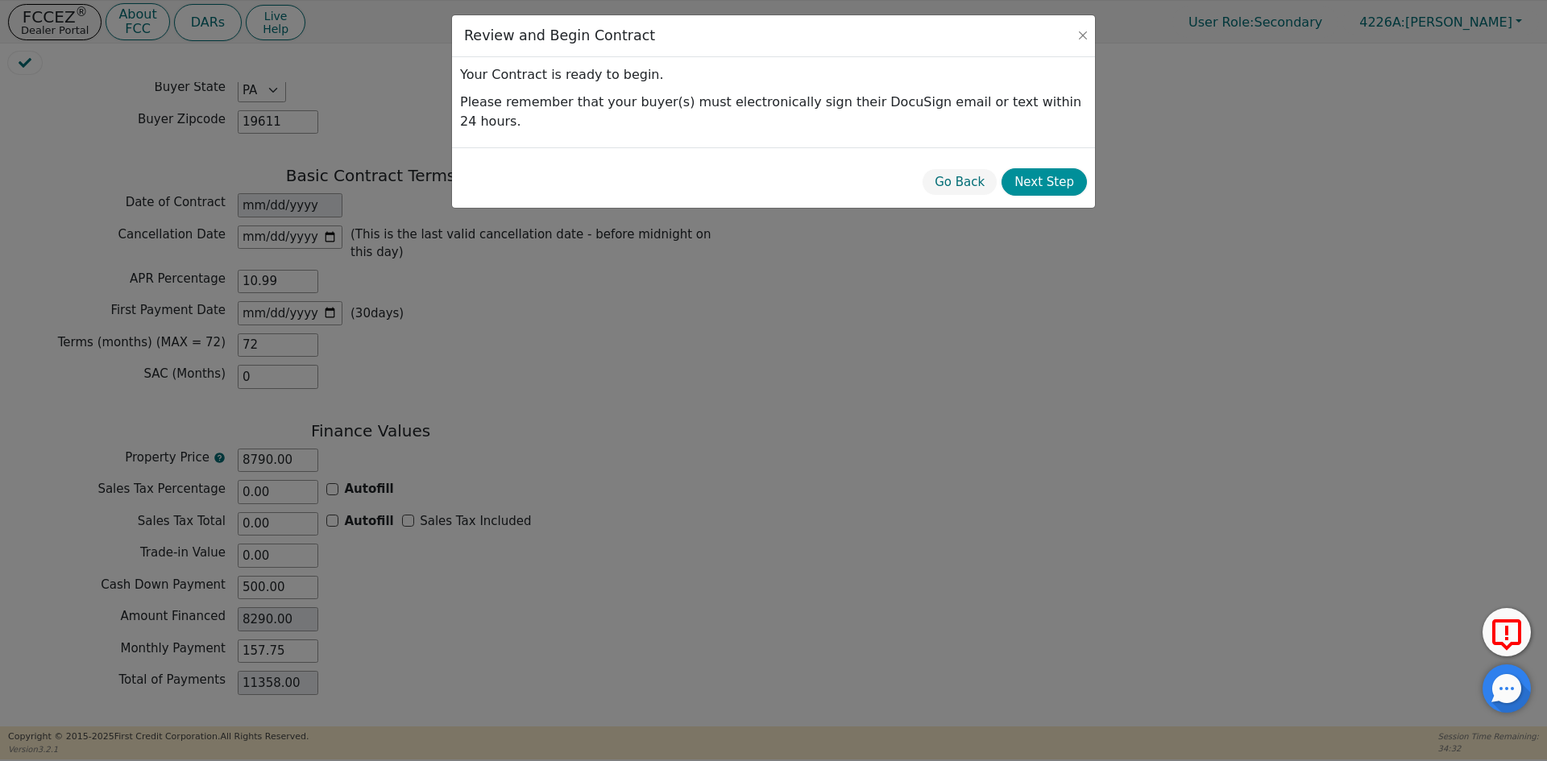
click at [1040, 168] on button "Next Step" at bounding box center [1043, 182] width 85 height 28
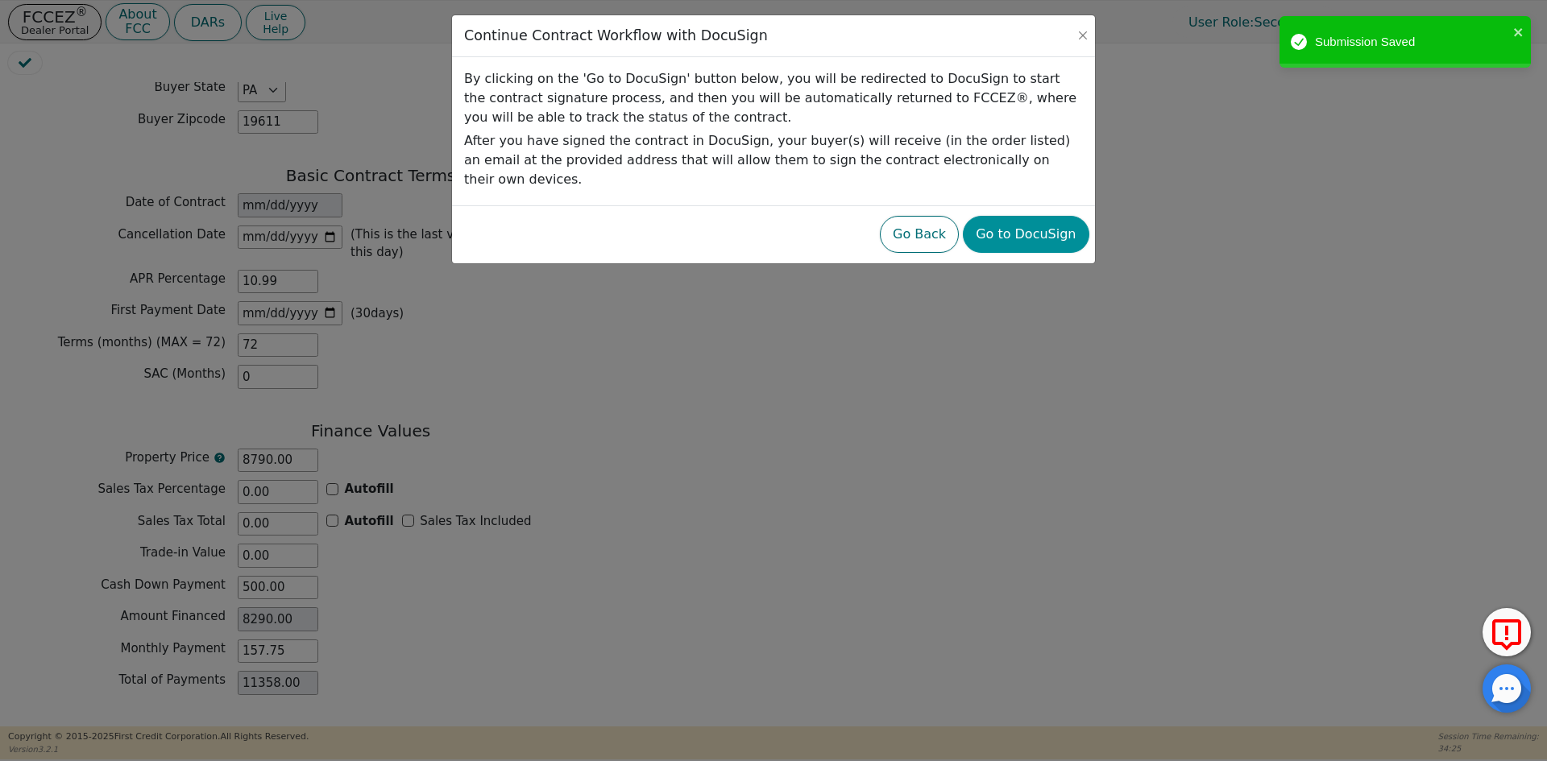
click at [1003, 216] on button "Go to DocuSign" at bounding box center [1026, 234] width 126 height 37
